Goal: Subscribe to service/newsletter

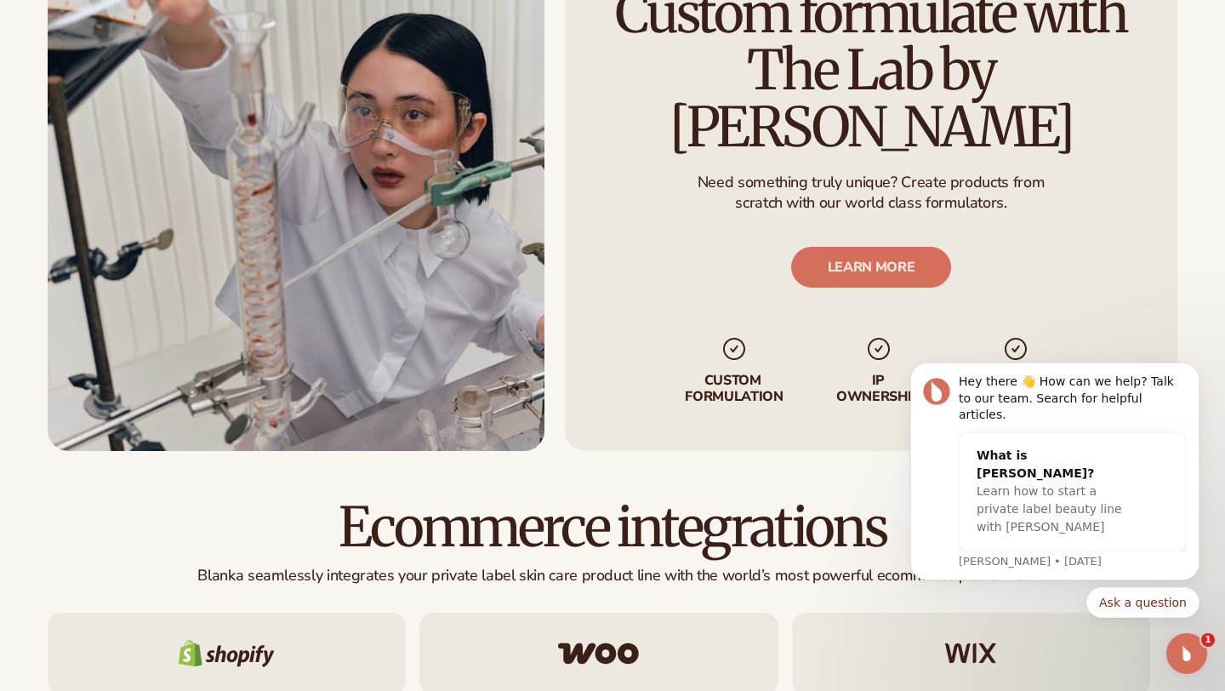
scroll to position [2176, 0]
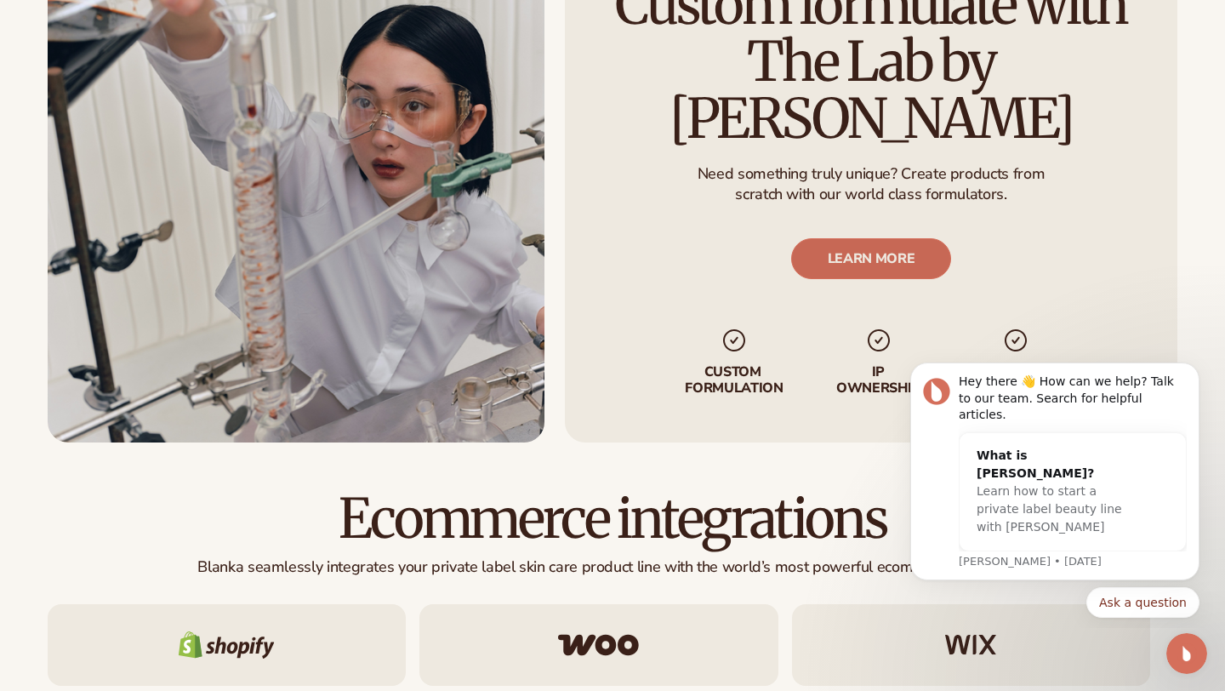
click at [856, 238] on link "LEARN MORE" at bounding box center [871, 258] width 161 height 41
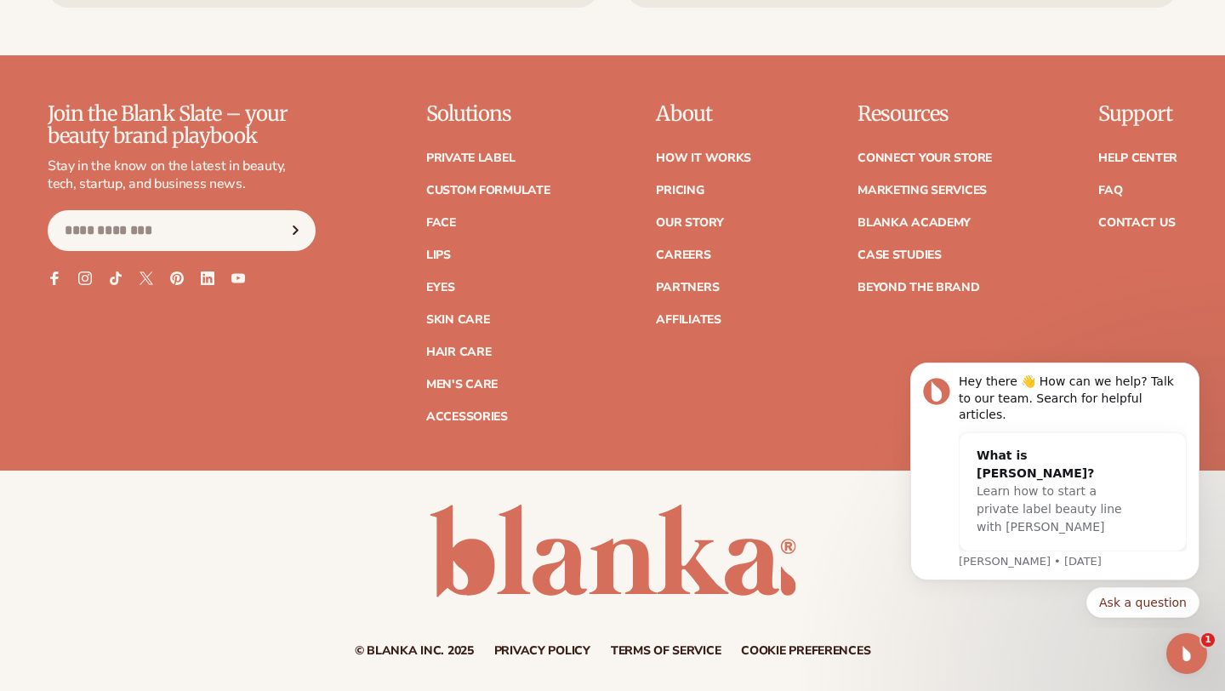
scroll to position [2467, 0]
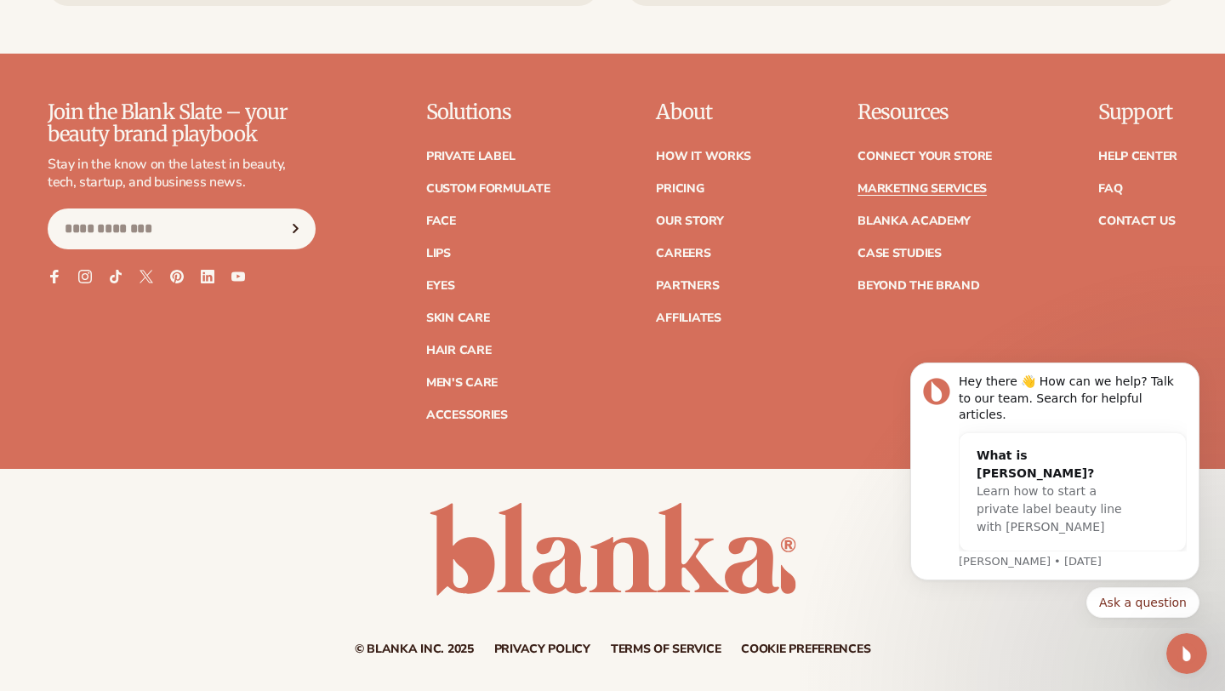
click at [857, 195] on link "Marketing services" at bounding box center [921, 189] width 129 height 12
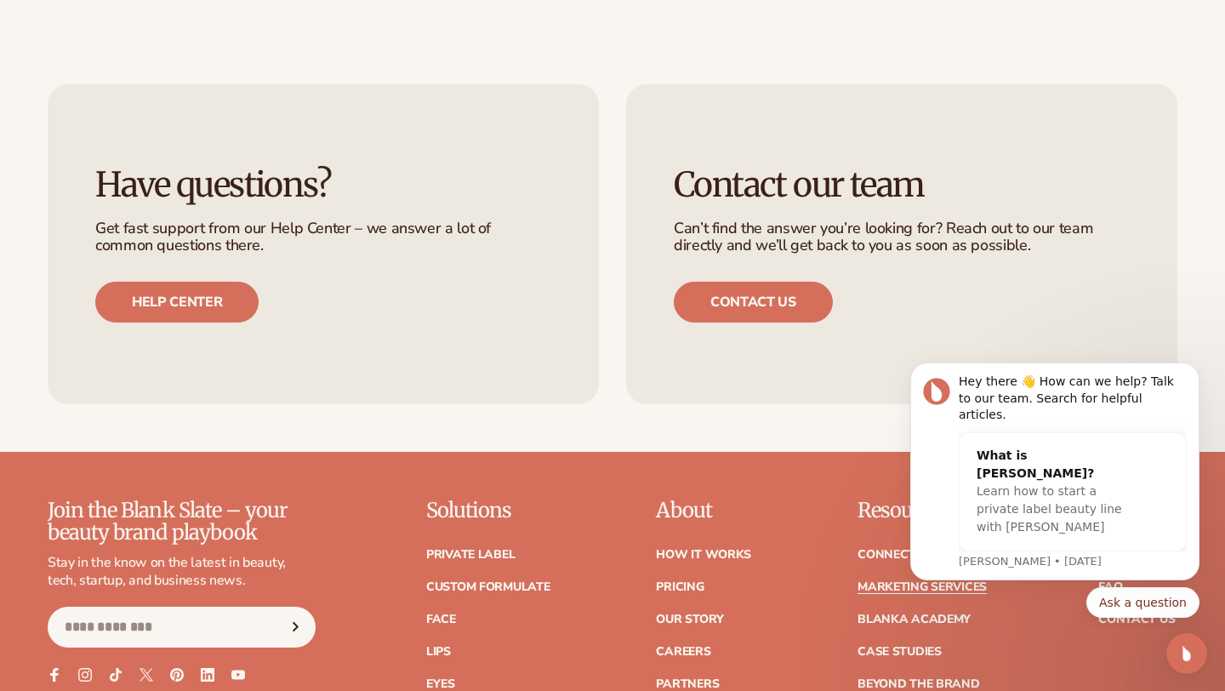
scroll to position [3432, 0]
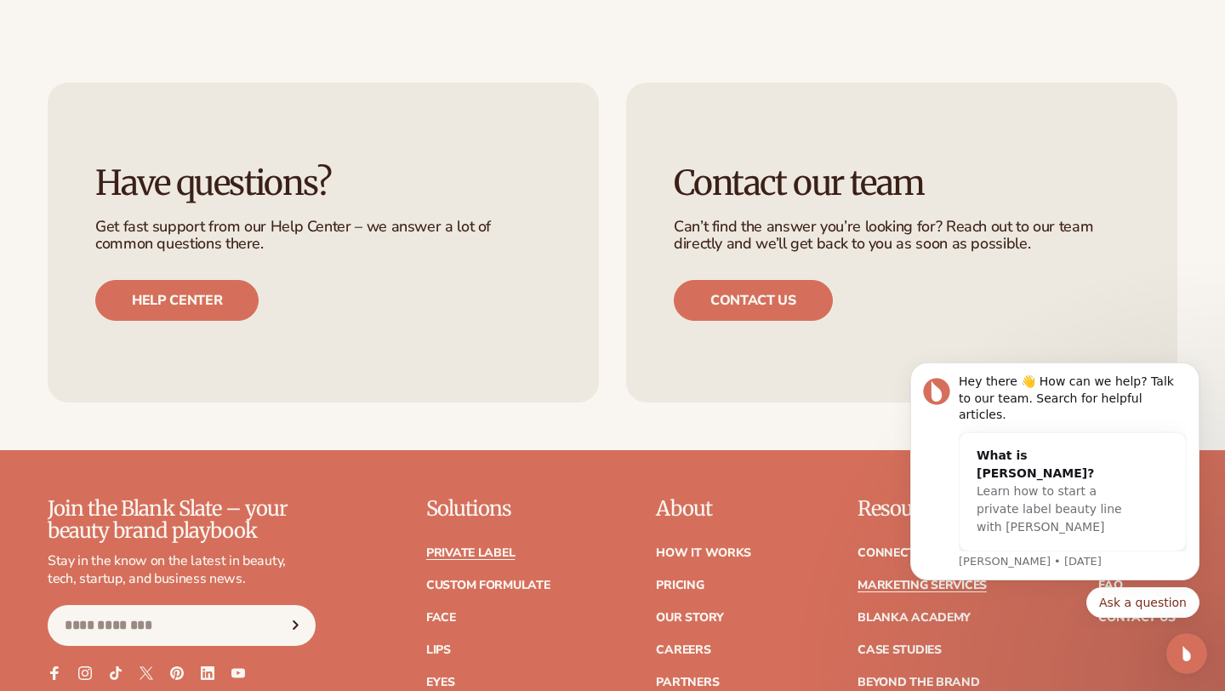
click at [426, 559] on link "Private label" at bounding box center [470, 553] width 88 height 12
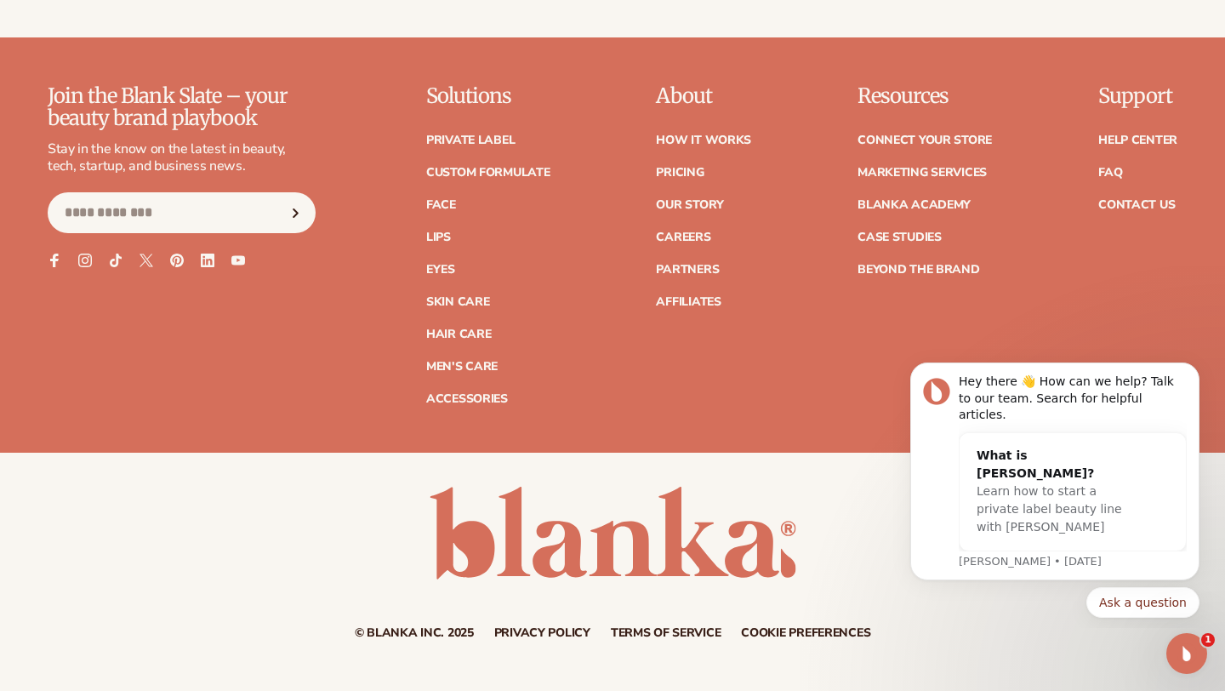
scroll to position [3019, 0]
click at [656, 145] on link "How It Works" at bounding box center [703, 140] width 95 height 12
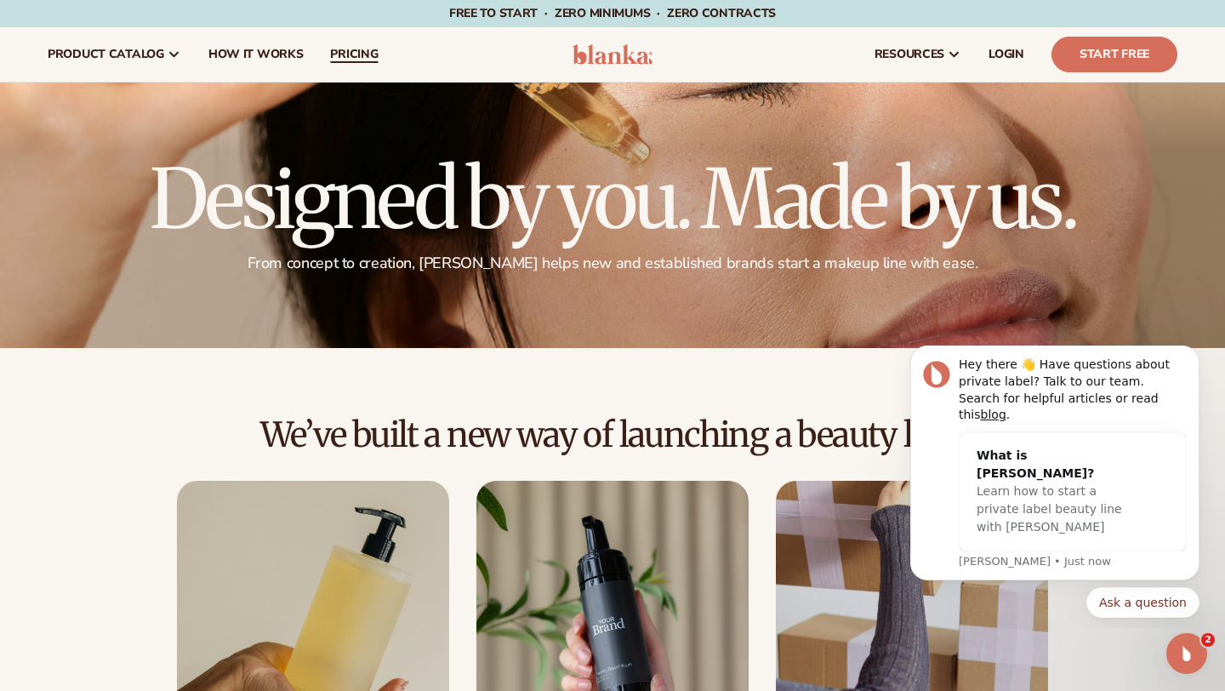
click at [378, 59] on span "pricing" at bounding box center [354, 55] width 48 height 14
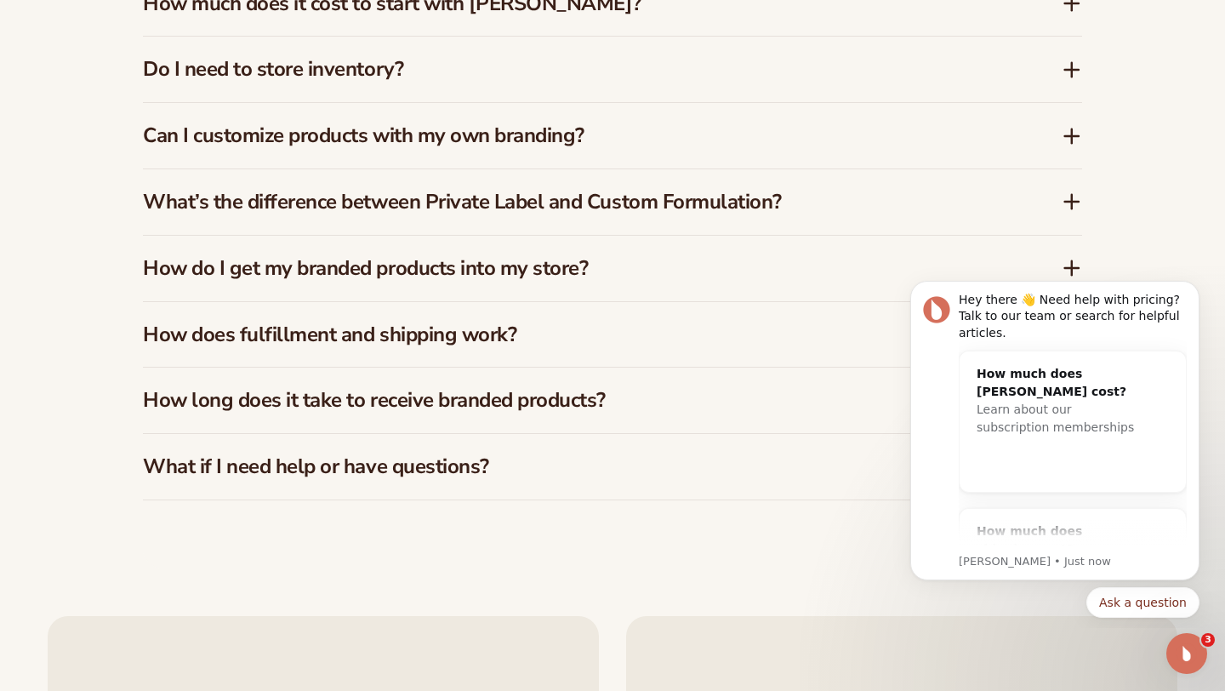
scroll to position [2823, 0]
click at [1100, 596] on button "Ask a question" at bounding box center [1142, 602] width 113 height 31
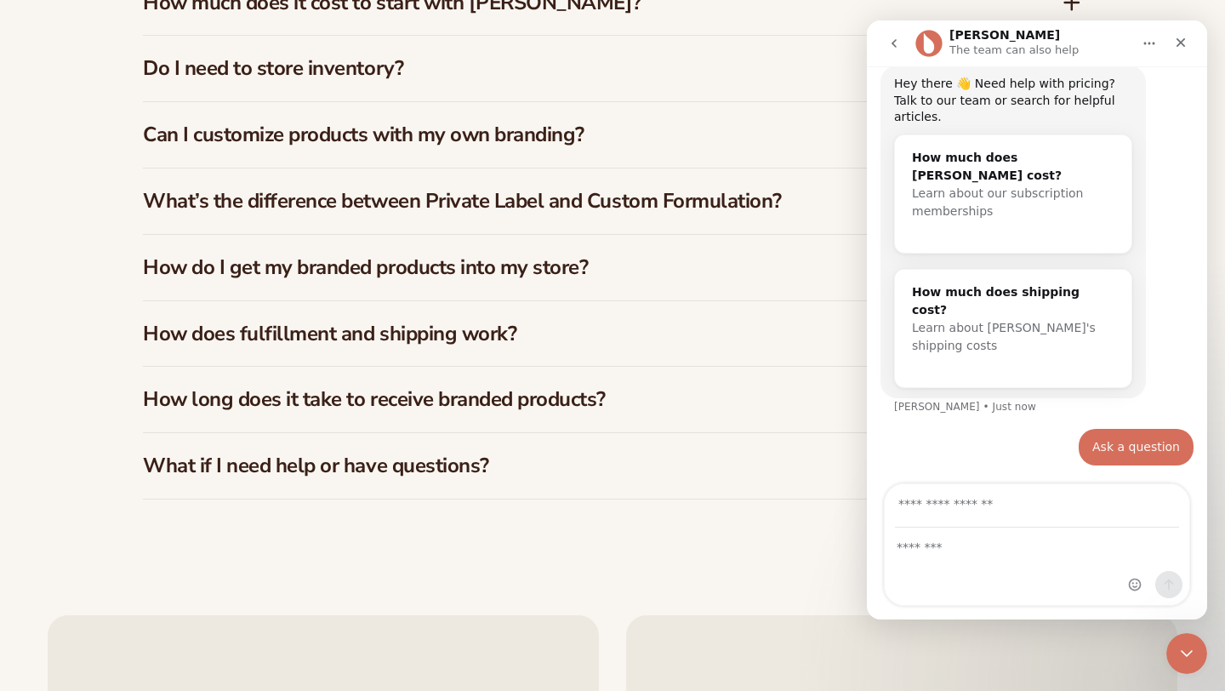
scroll to position [90, 0]
click at [1177, 38] on icon "Close" at bounding box center [1180, 42] width 9 height 9
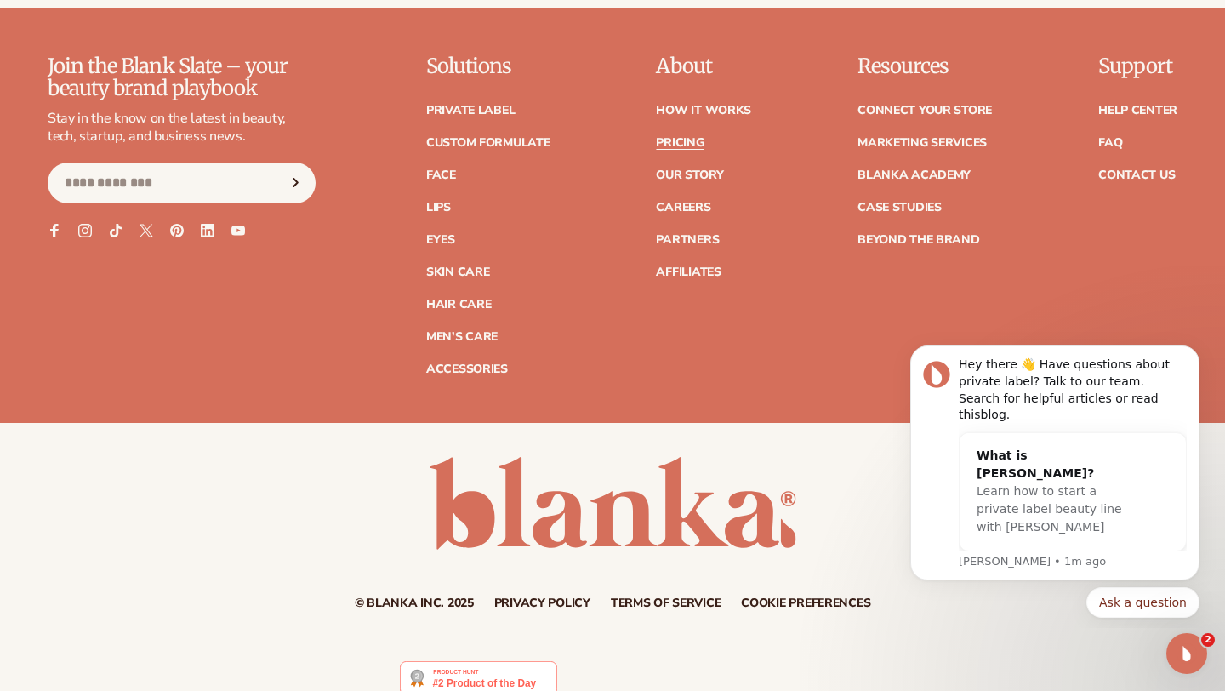
scroll to position [3800, 0]
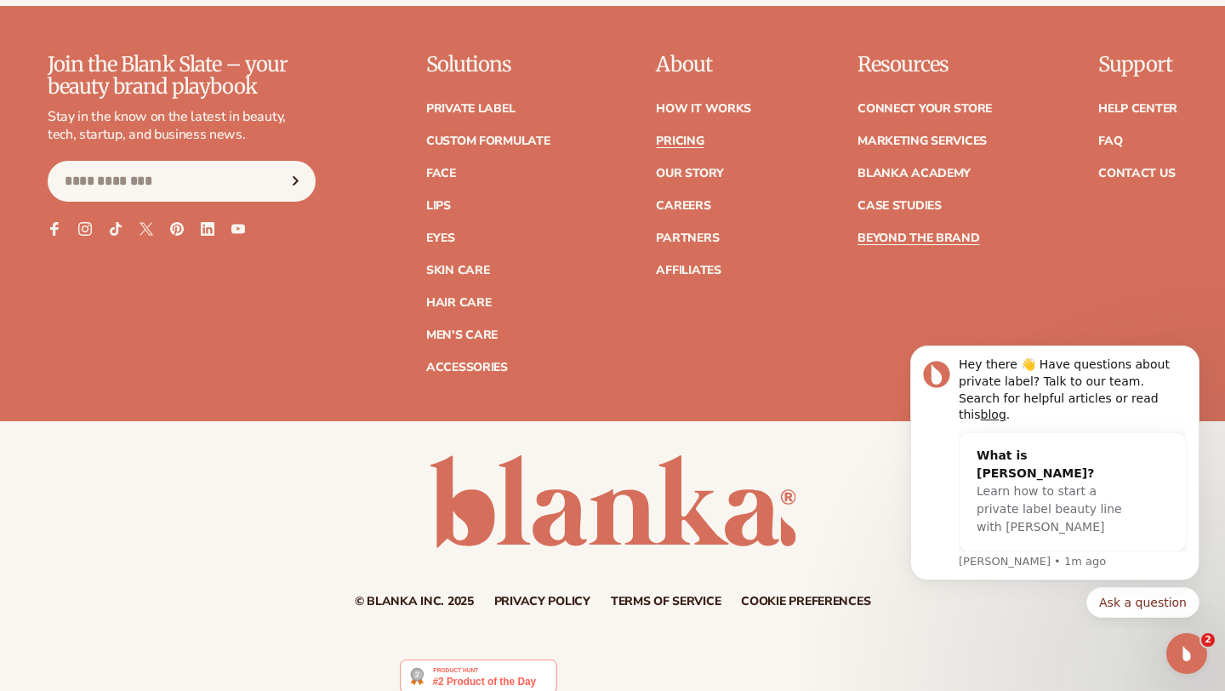
click at [857, 244] on link "Beyond the brand" at bounding box center [918, 238] width 122 height 12
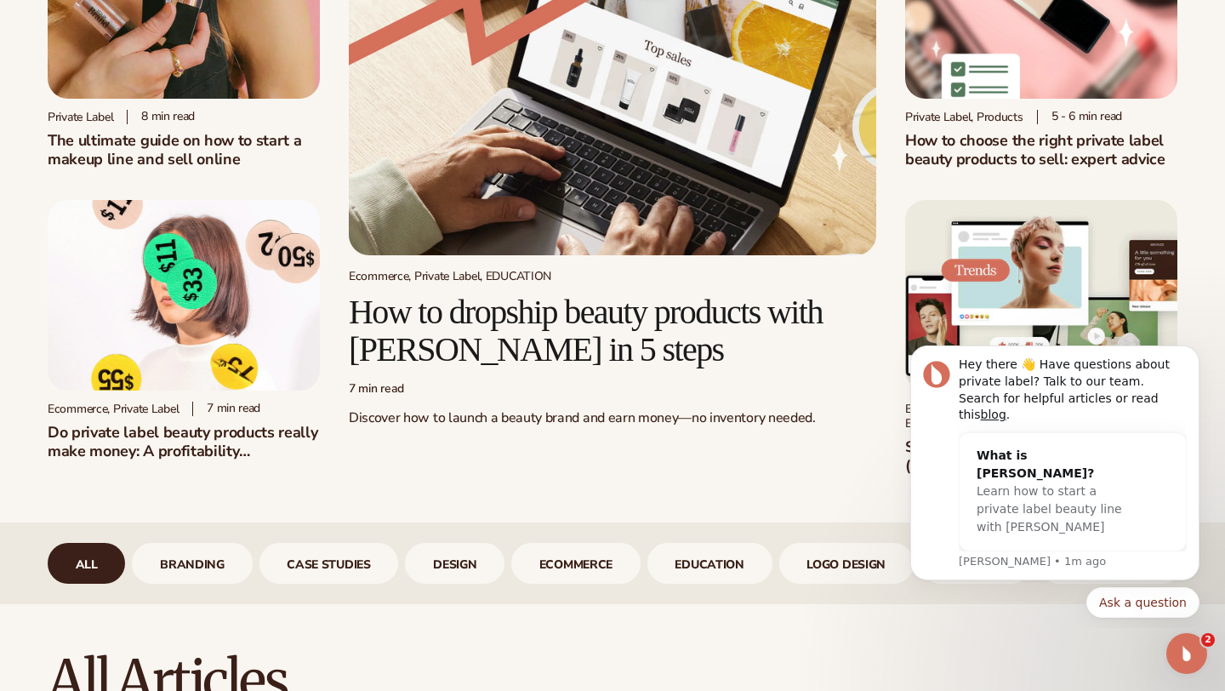
scroll to position [198, 0]
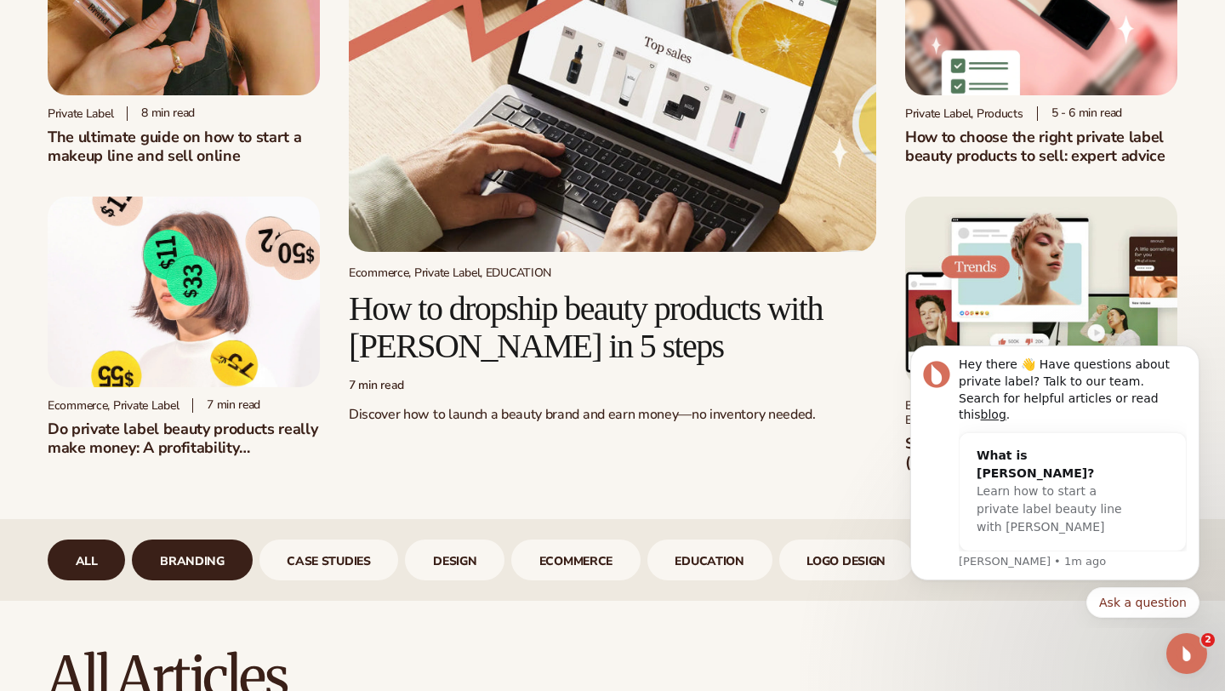
click at [249, 580] on link "branding" at bounding box center [192, 559] width 120 height 41
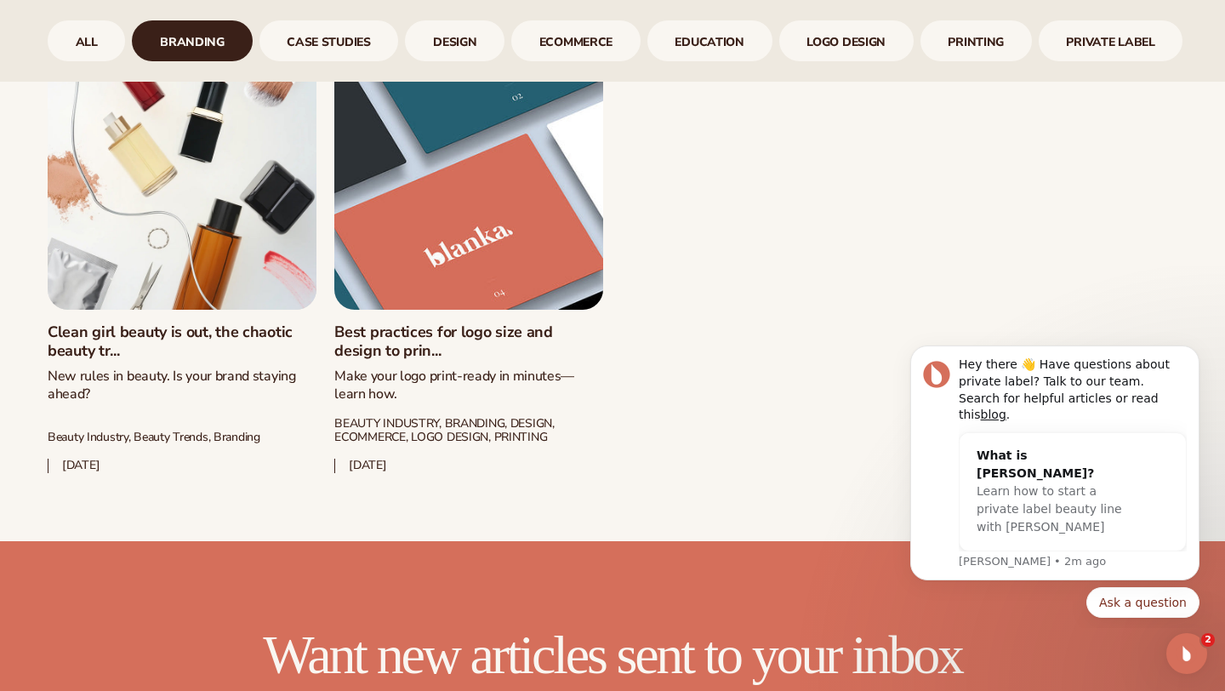
scroll to position [1370, 0]
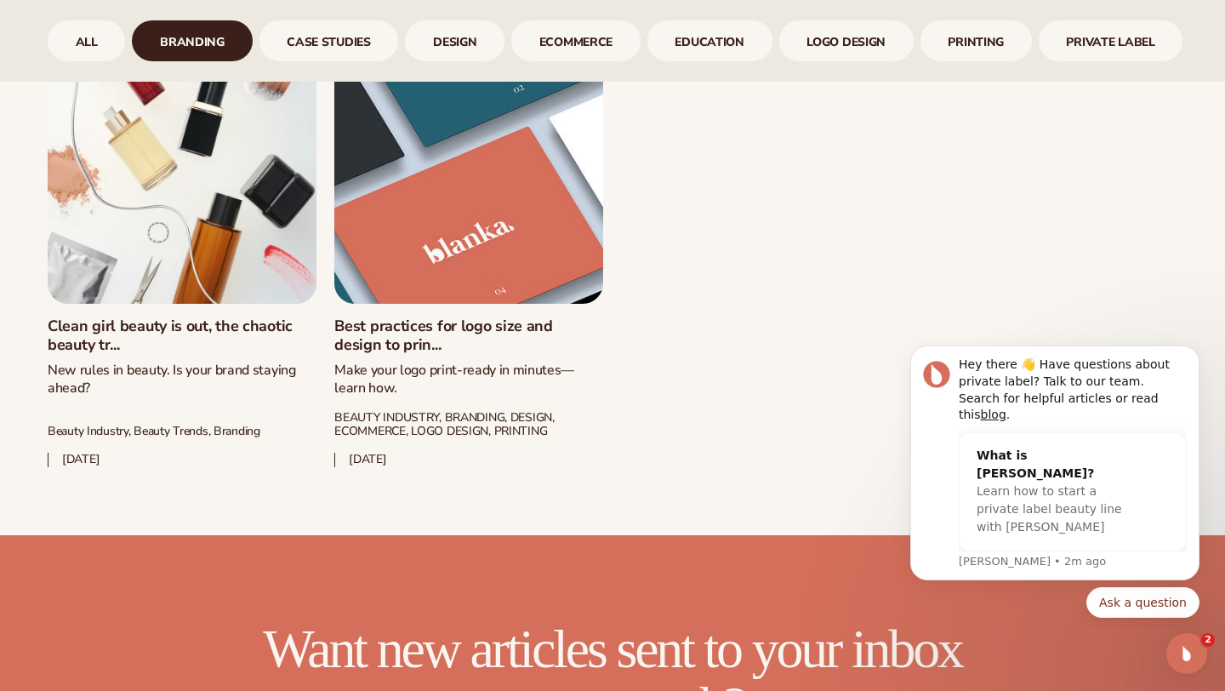
click at [429, 345] on link "Best practices for logo size and design to prin..." at bounding box center [468, 335] width 269 height 37
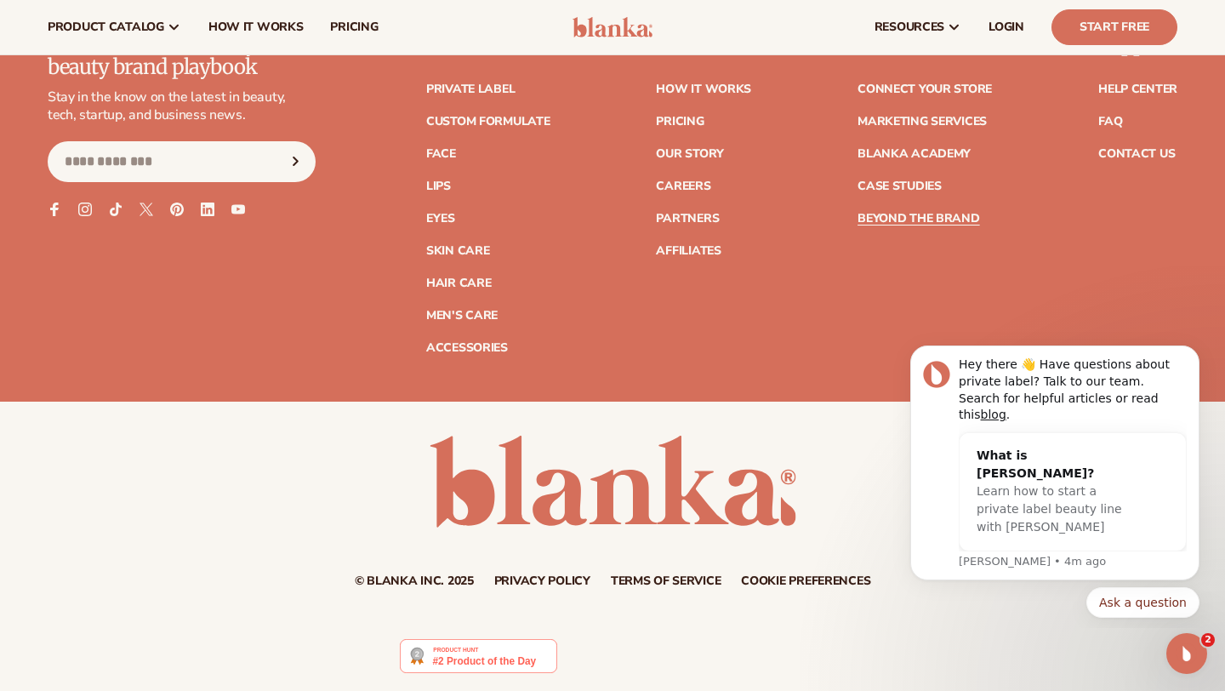
scroll to position [15460, 0]
click at [99, 182] on input "Email" at bounding box center [182, 161] width 268 height 41
type input "**********"
click at [285, 172] on span "Subscribe" at bounding box center [295, 161] width 21 height 21
click at [277, 182] on button "Subscribe" at bounding box center [295, 161] width 37 height 41
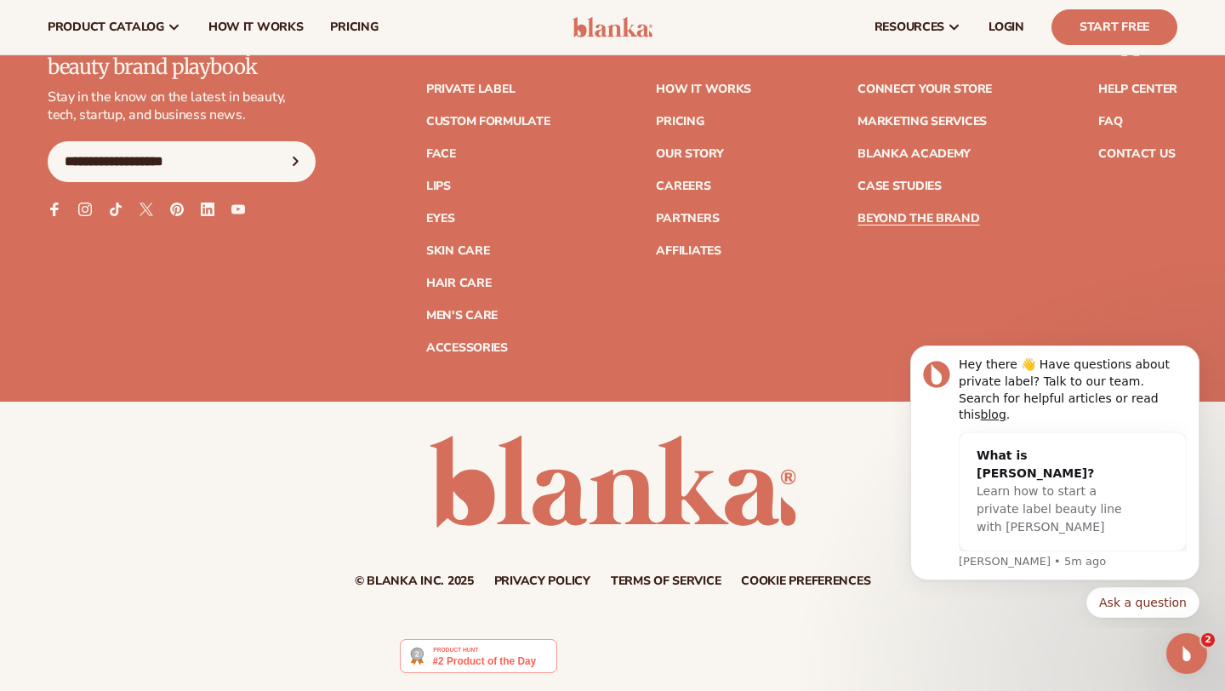
click at [140, 182] on input "**********" at bounding box center [182, 161] width 268 height 41
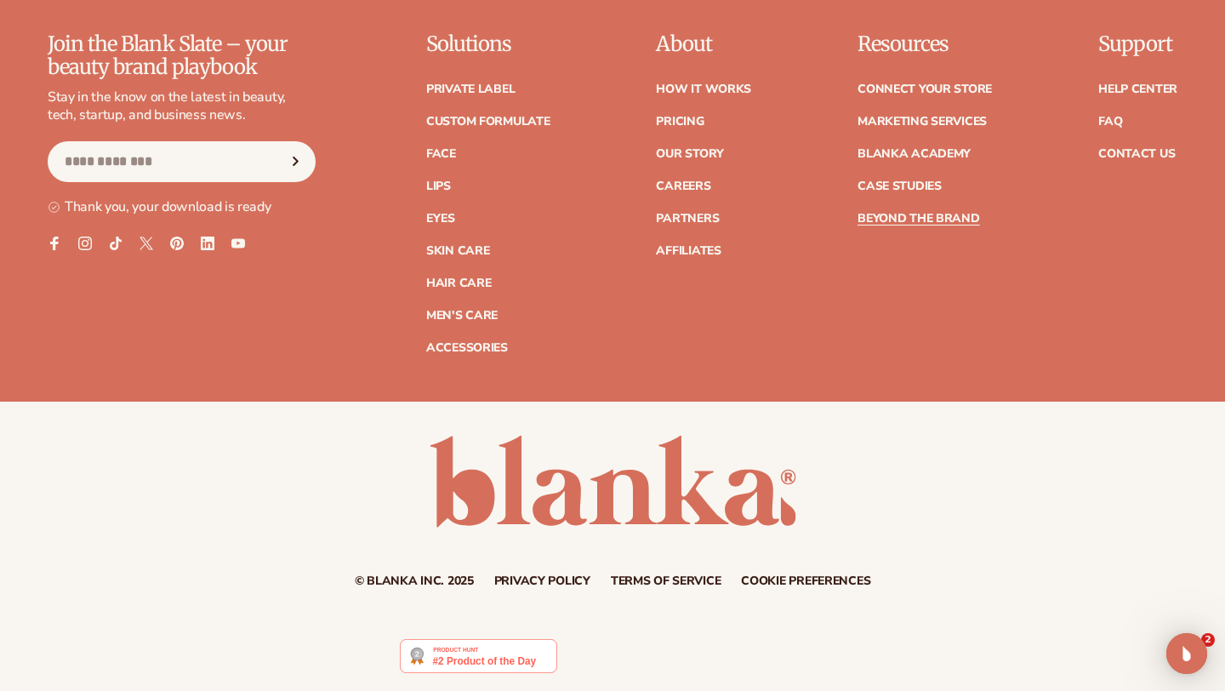
click at [131, 215] on div "Join the Blank Slate – your beauty brand playbook Stay in the know on the lates…" at bounding box center [182, 124] width 268 height 182
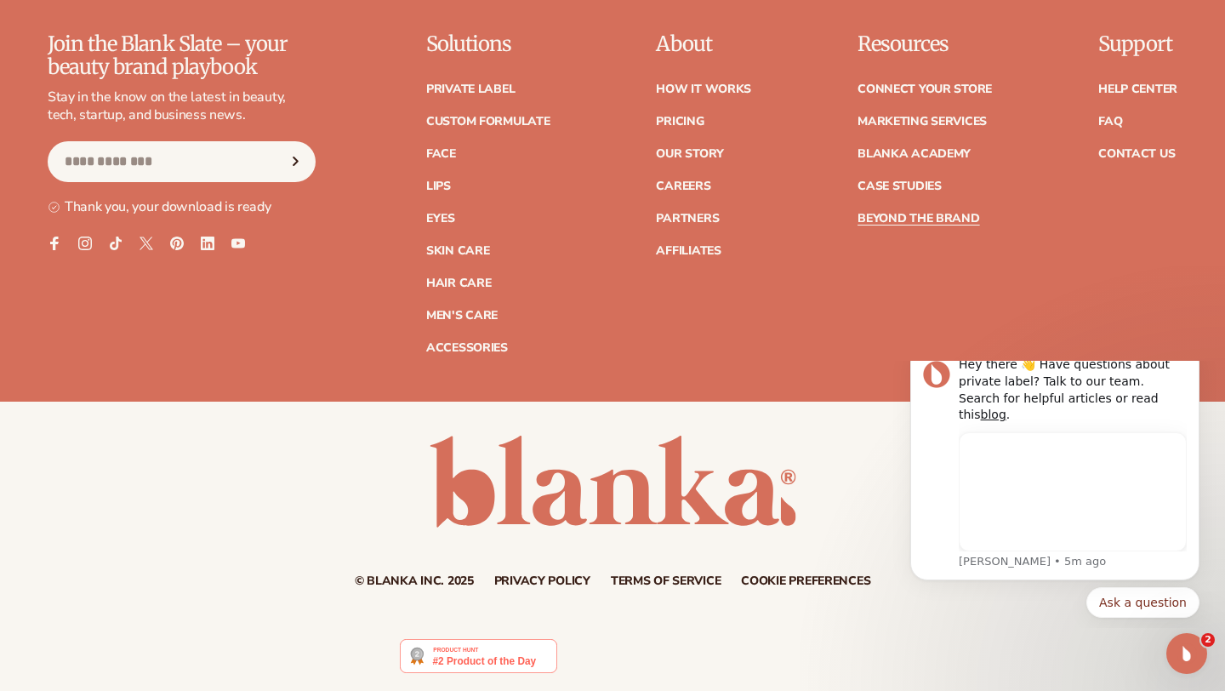
click at [131, 182] on input "Email" at bounding box center [182, 161] width 268 height 41
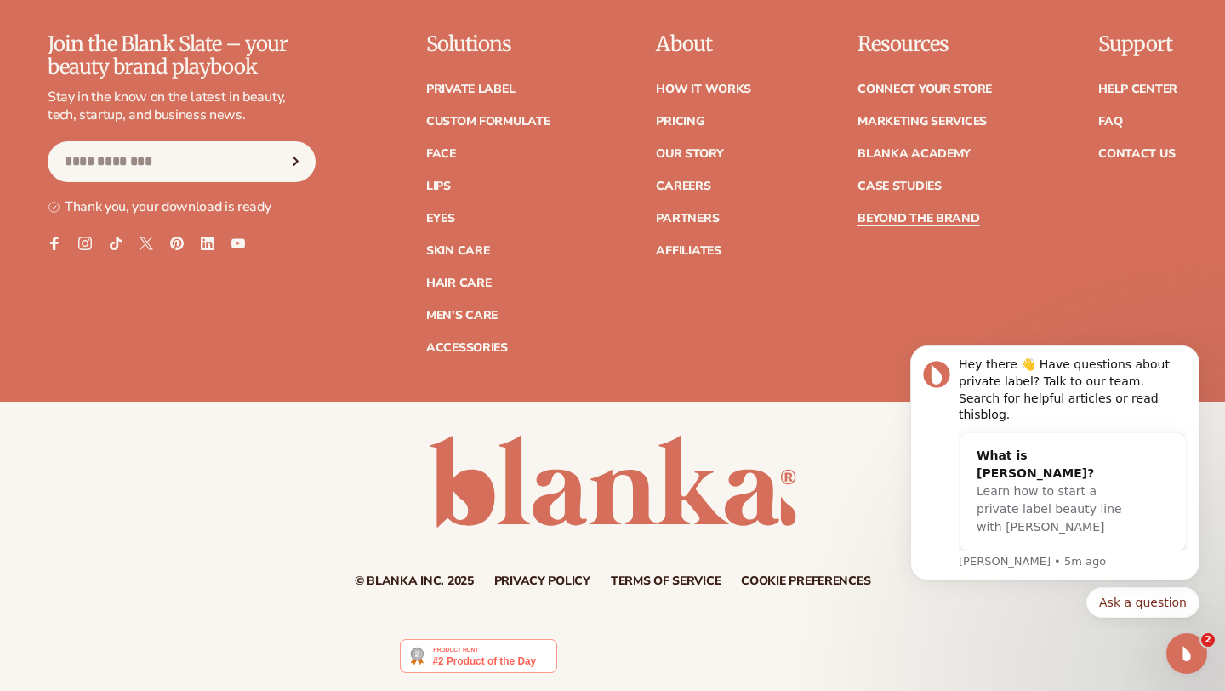
type input "**********"
click at [277, 141] on button "Subscribe" at bounding box center [295, 161] width 37 height 41
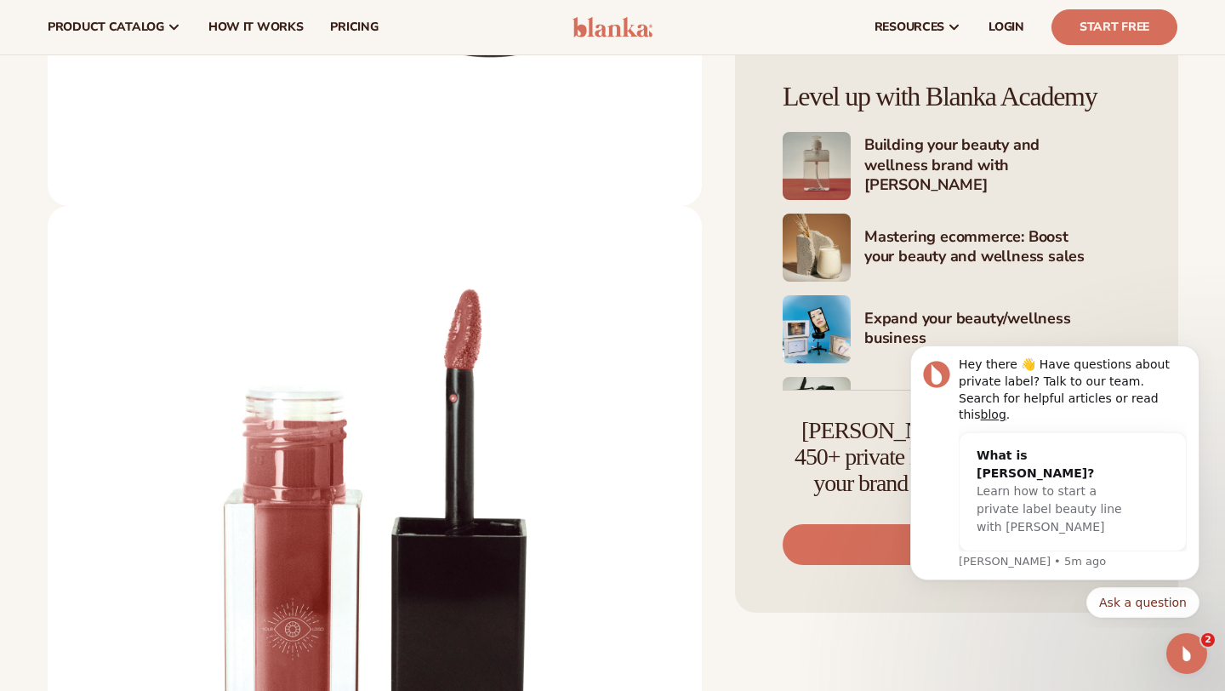
scroll to position [2165, 0]
